Goal: Task Accomplishment & Management: Manage account settings

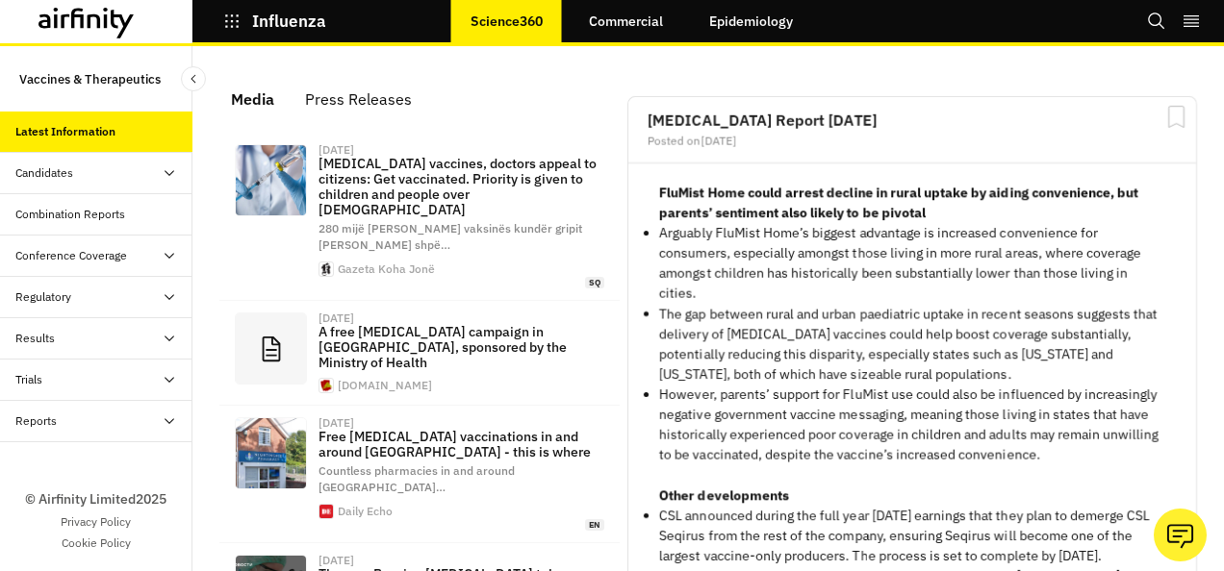
click at [1190, 13] on icon "right-menu" at bounding box center [1190, 21] width 19 height 19
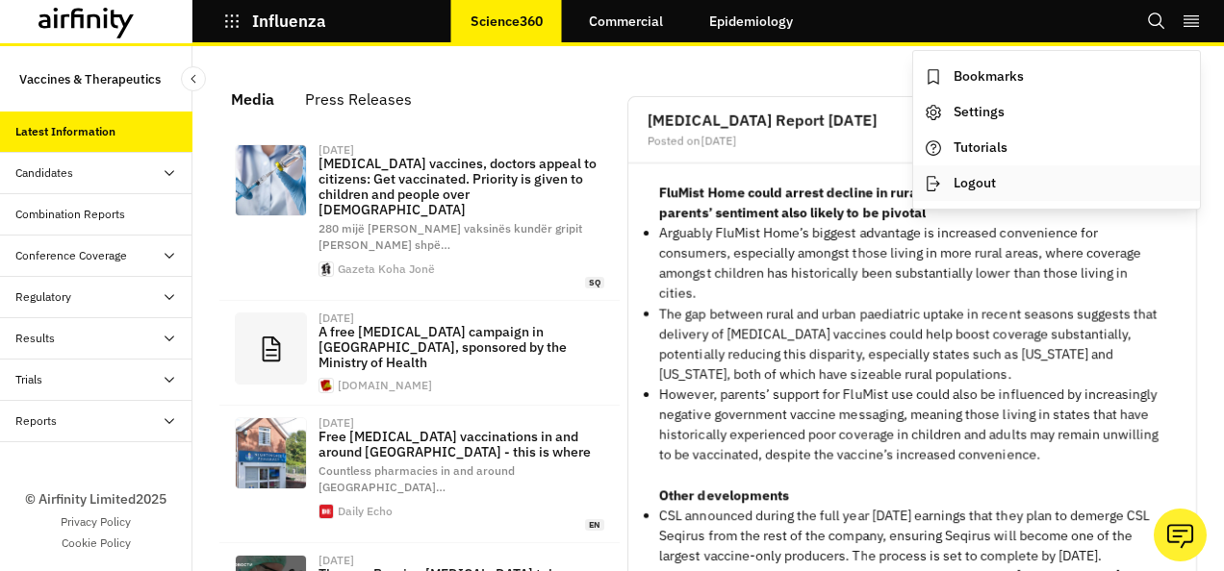
click at [958, 180] on button "Logout" at bounding box center [1056, 183] width 287 height 36
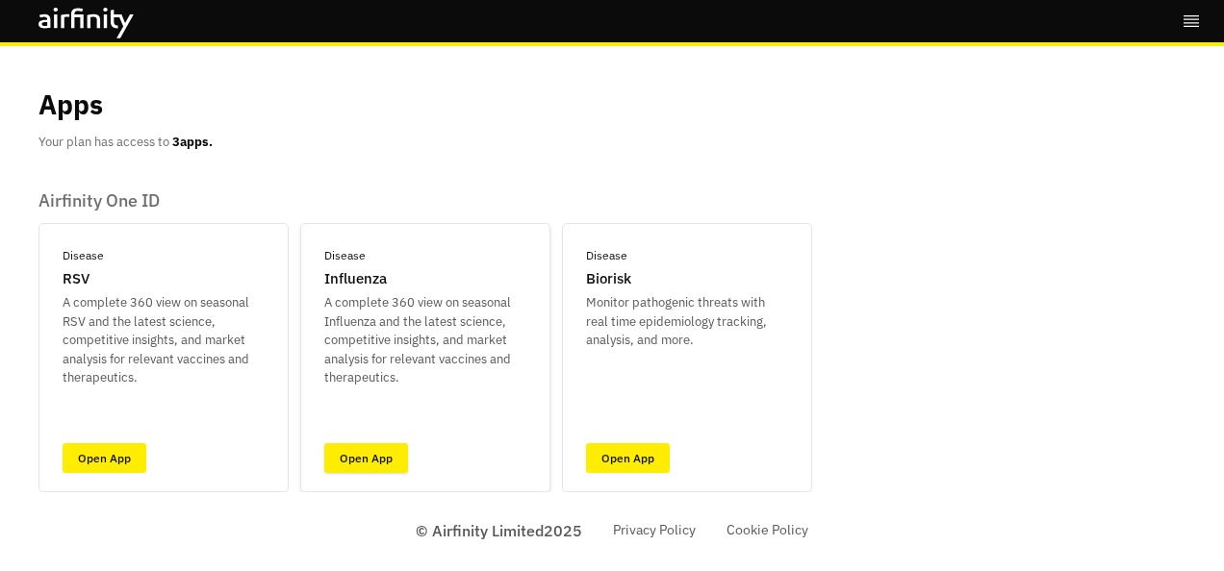
click at [377, 452] on link "Open App" at bounding box center [366, 459] width 84 height 30
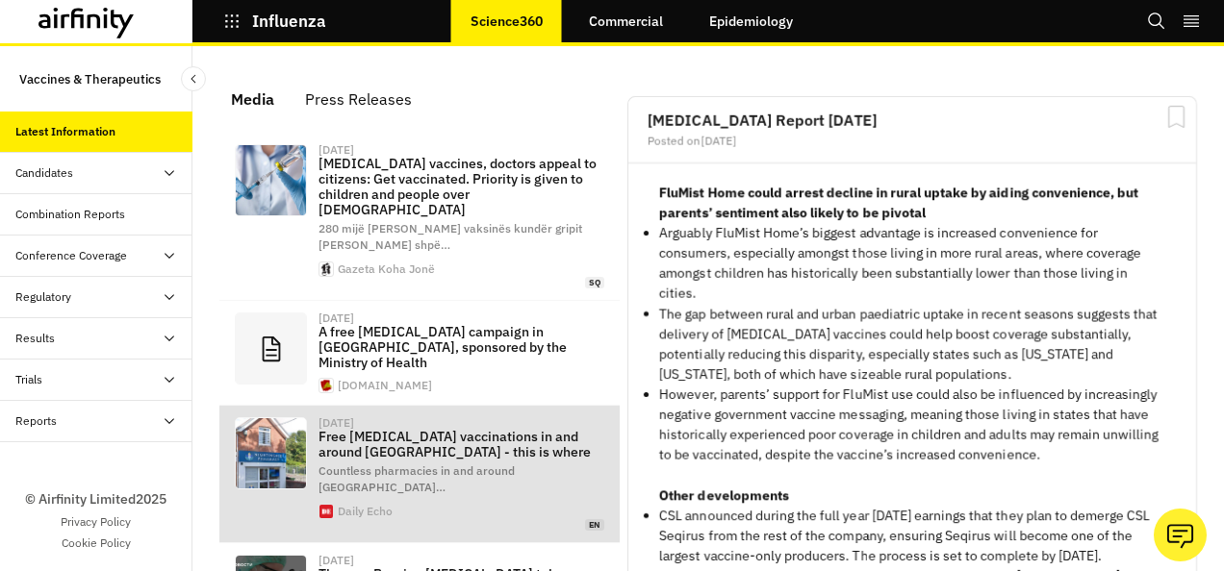
scroll to position [1341, 562]
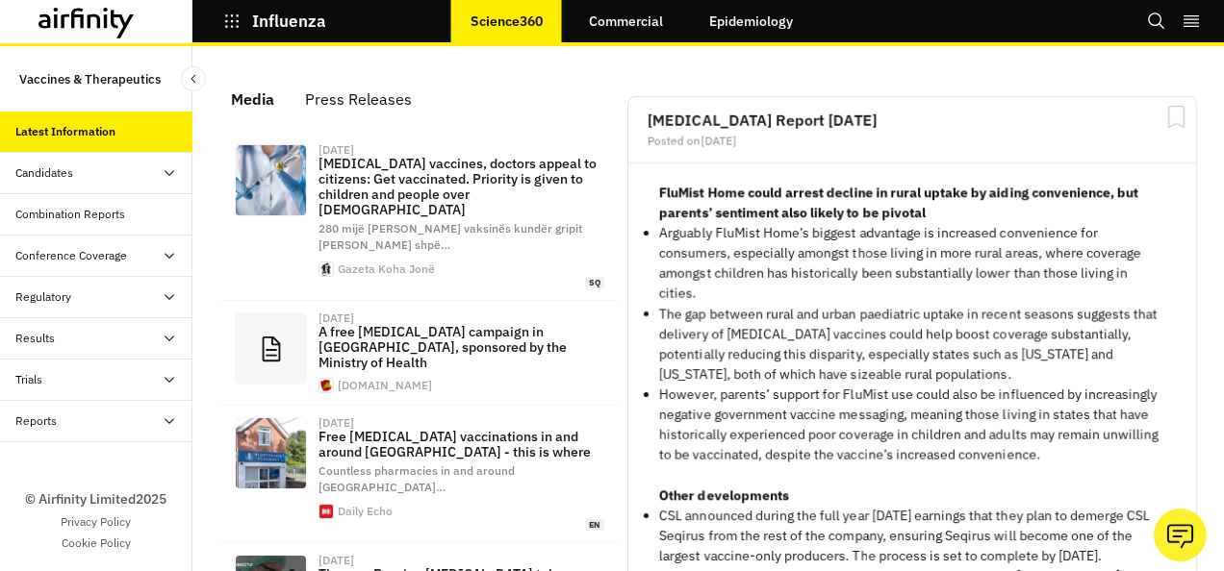
click at [1186, 26] on icon "right-menu" at bounding box center [1190, 21] width 15 height 12
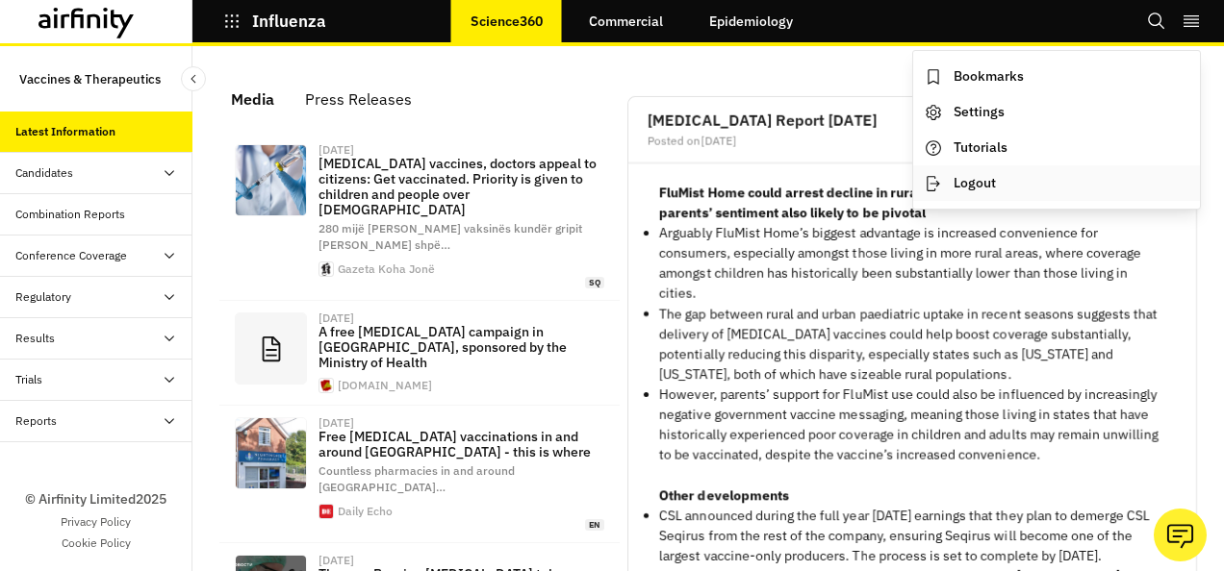
click at [973, 175] on button "Logout" at bounding box center [1056, 183] width 287 height 36
